Goal: Check status: Check status

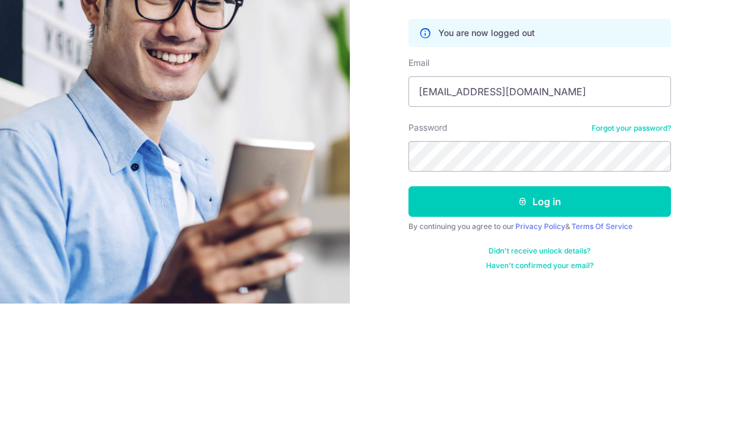
type input "Markkenandmax@gmail.com"
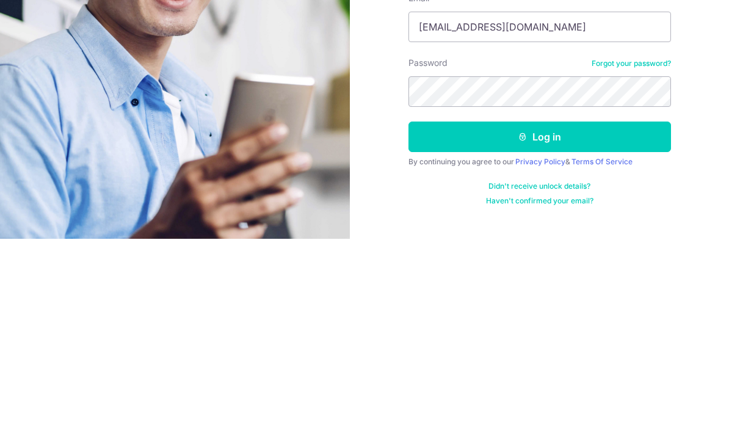
click at [578, 326] on button "Log in" at bounding box center [539, 341] width 262 height 31
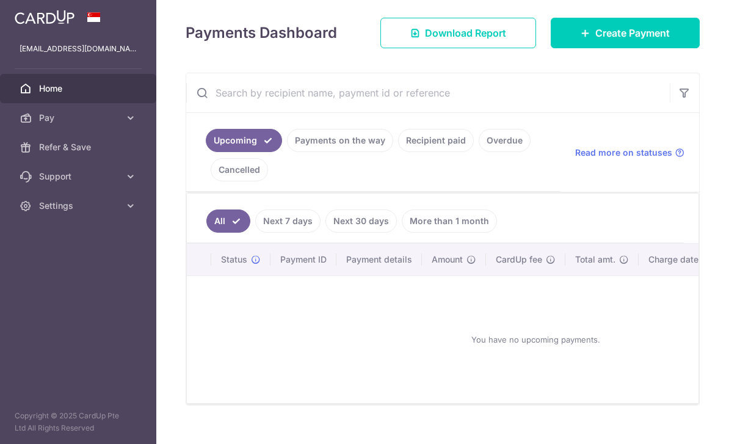
click at [287, 152] on link "Payments on the way" at bounding box center [340, 140] width 106 height 23
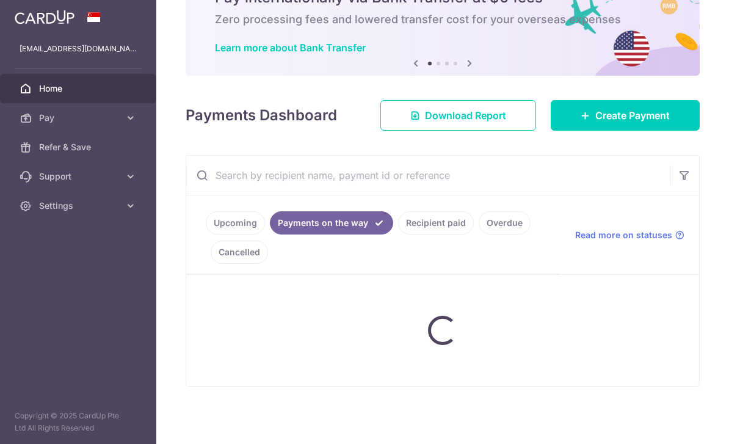
scroll to position [57, 0]
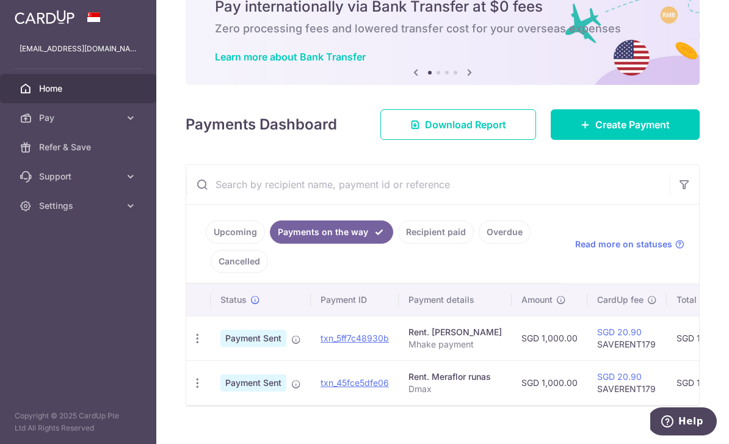
click at [398, 243] on link "Recipient paid" at bounding box center [436, 231] width 76 height 23
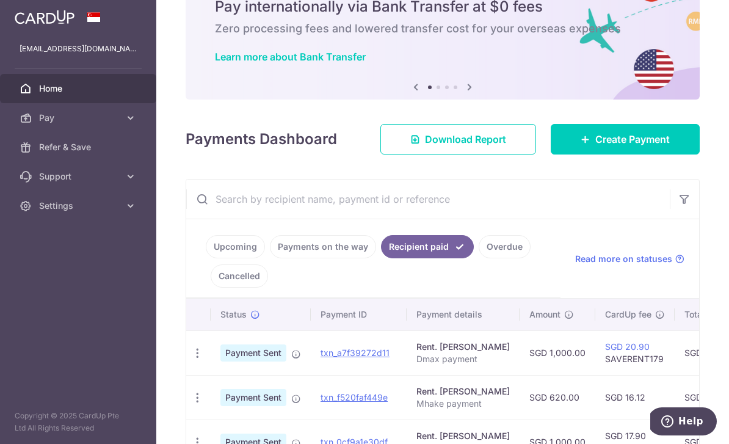
click at [478, 258] on link "Overdue" at bounding box center [504, 246] width 52 height 23
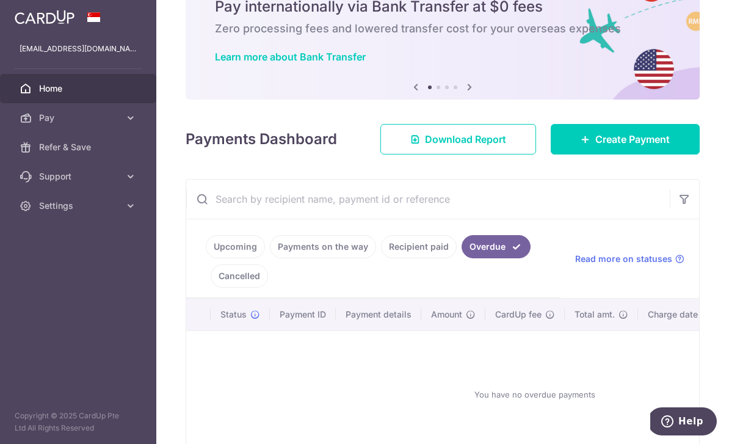
click at [407, 280] on ul "Upcoming Payments on the way Recipient paid Overdue Cancelled" at bounding box center [373, 258] width 374 height 79
click at [697, 214] on button "button" at bounding box center [683, 198] width 29 height 29
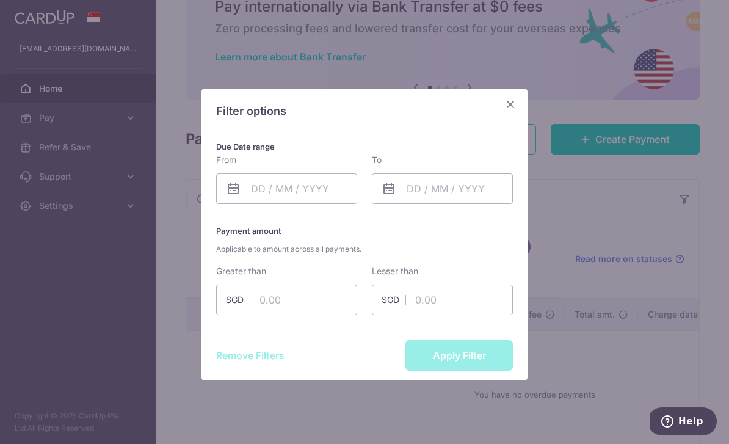
click at [516, 118] on div "Filter options" at bounding box center [364, 108] width 326 height 41
click at [506, 111] on icon "Close" at bounding box center [510, 103] width 15 height 15
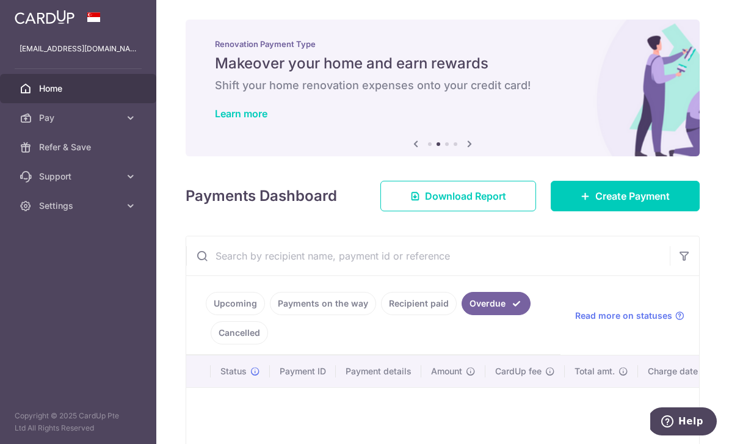
scroll to position [-1, 0]
click at [0, 0] on icon "button" at bounding box center [0, 0] width 0 height 0
click at [104, 206] on span "Settings" at bounding box center [79, 206] width 81 height 12
click at [85, 270] on span "Logout" at bounding box center [79, 264] width 81 height 12
